Goal: Task Accomplishment & Management: Complete application form

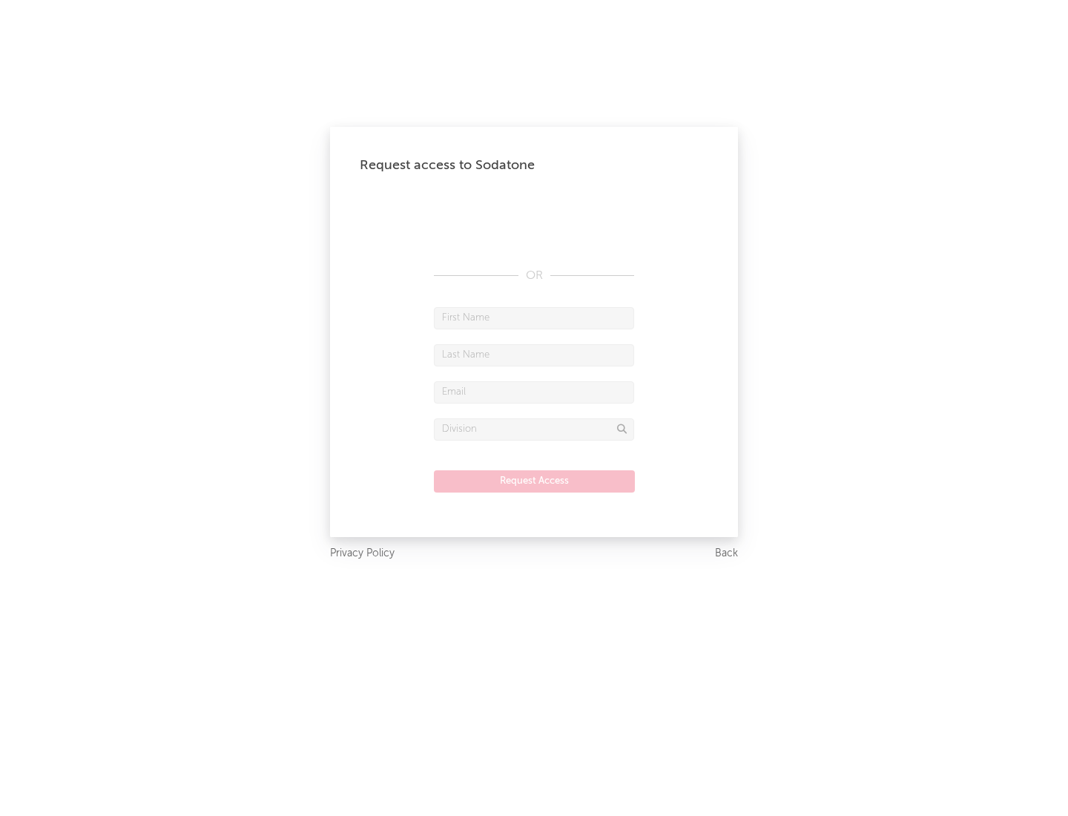
click at [534, 318] on input "text" at bounding box center [534, 318] width 200 height 22
type input "[PERSON_NAME]"
click at [534, 355] on input "text" at bounding box center [534, 355] width 200 height 22
type input "[PERSON_NAME]"
click at [534, 392] on input "text" at bounding box center [534, 392] width 200 height 22
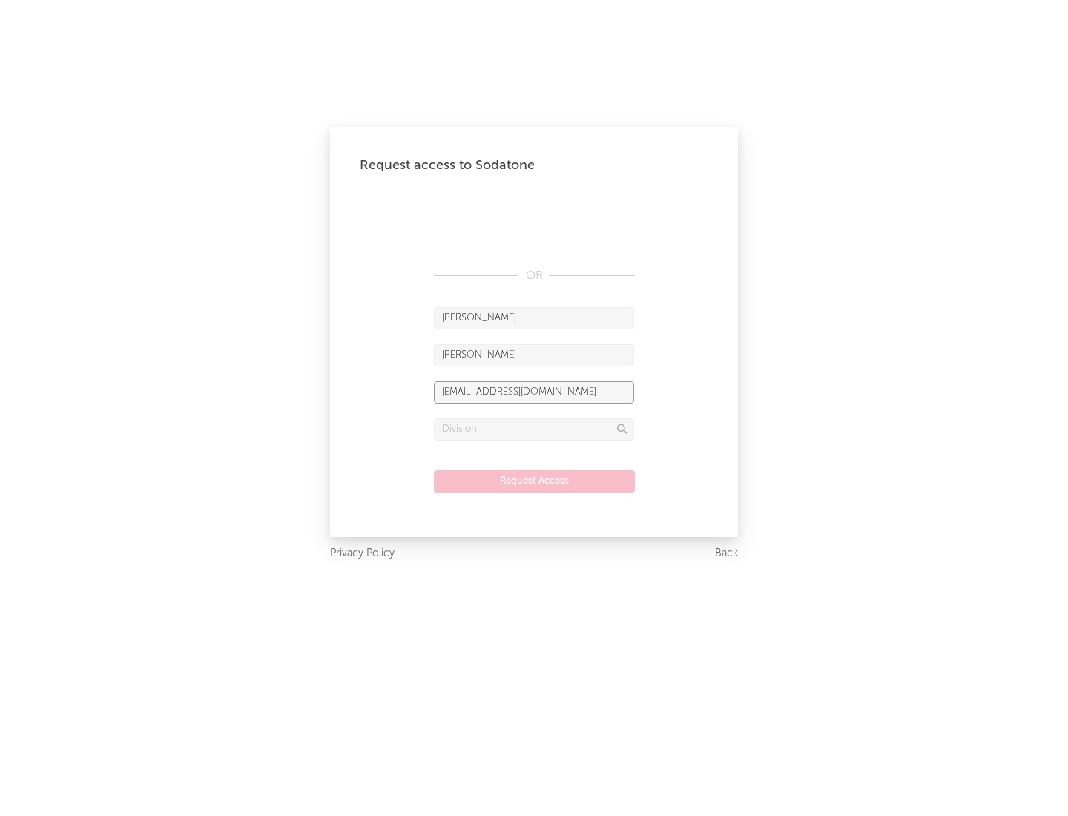
type input "[EMAIL_ADDRESS][DOMAIN_NAME]"
click at [534, 429] on input "text" at bounding box center [534, 429] width 200 height 22
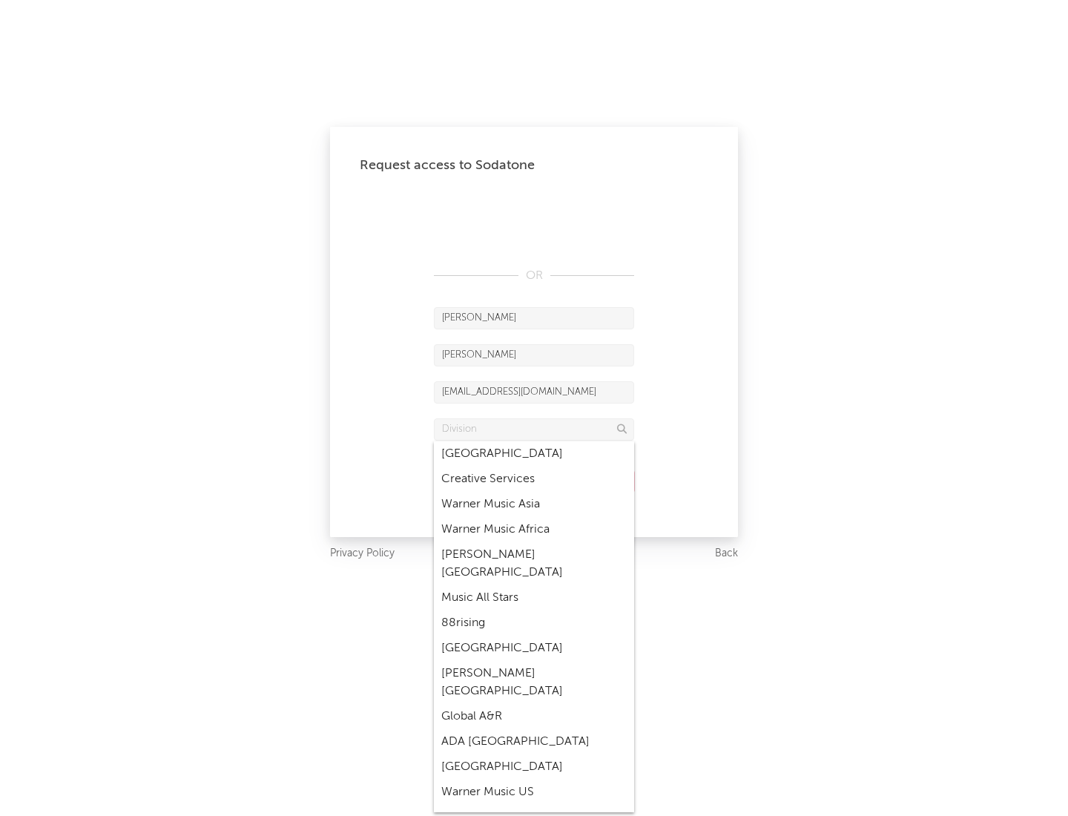
click at [534, 585] on div "Music All Stars" at bounding box center [534, 597] width 200 height 25
type input "Music All Stars"
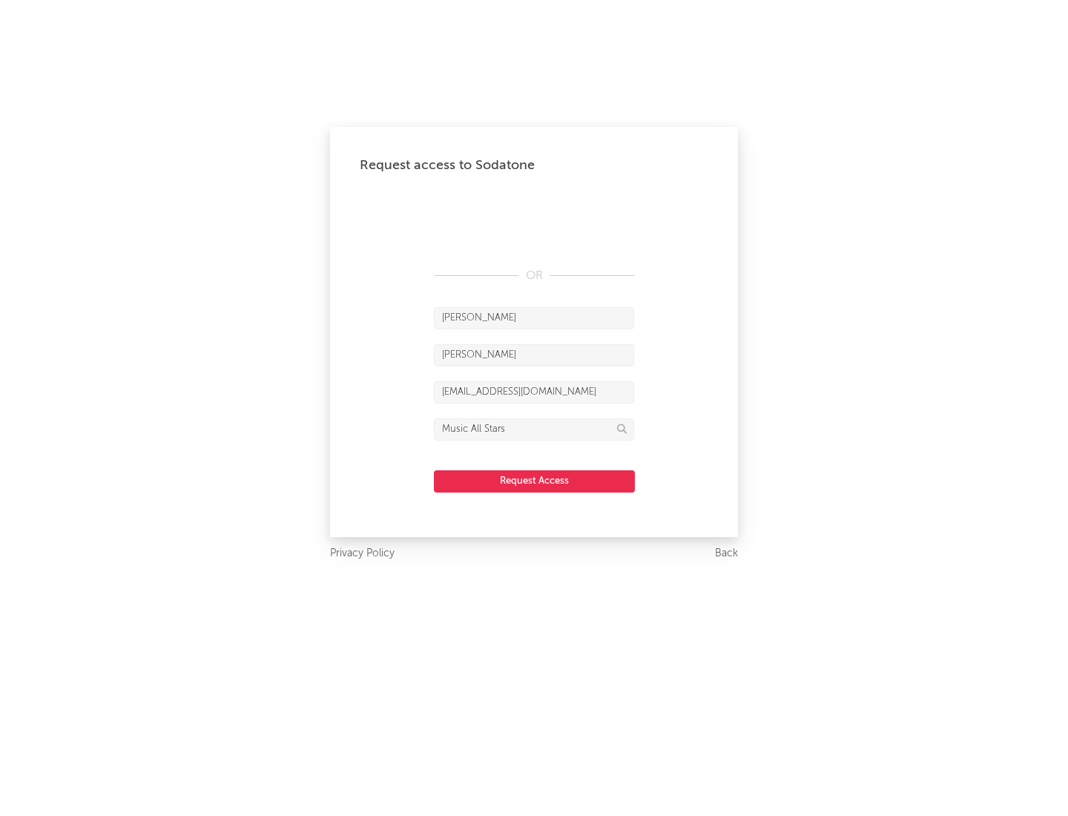
click at [534, 481] on button "Request Access" at bounding box center [534, 481] width 201 height 22
